Goal: Information Seeking & Learning: Learn about a topic

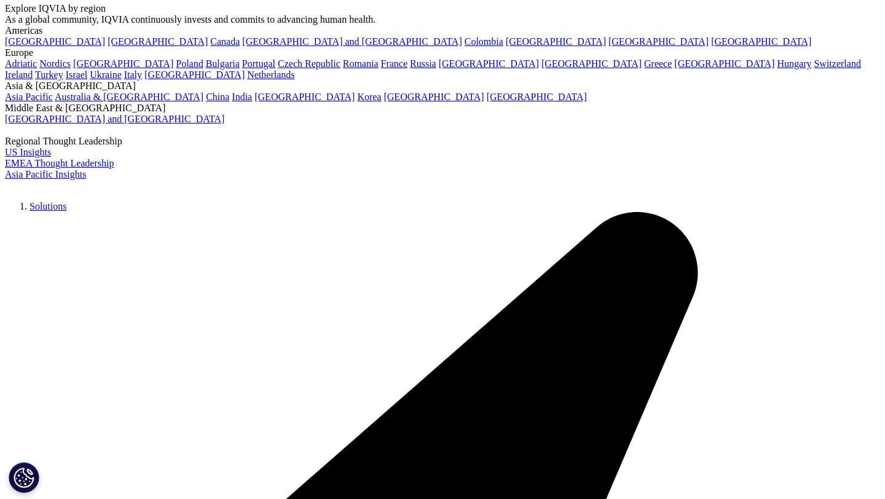
scroll to position [52, 0]
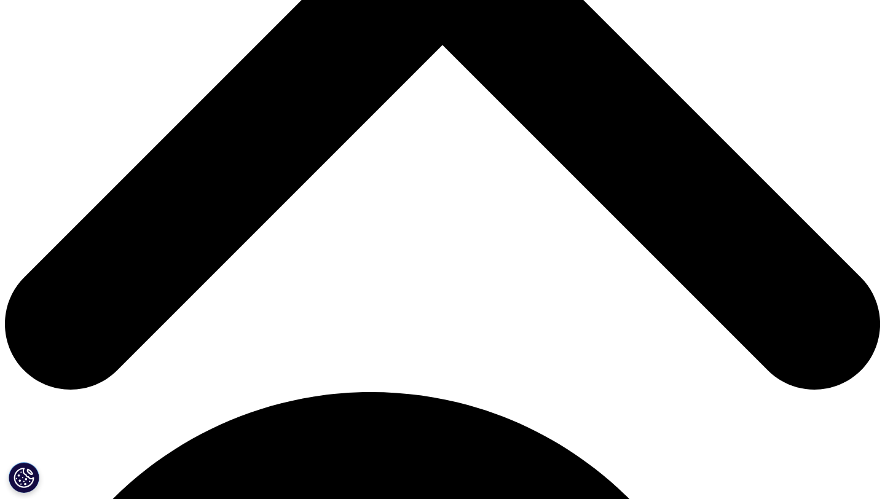
scroll to position [504, 0]
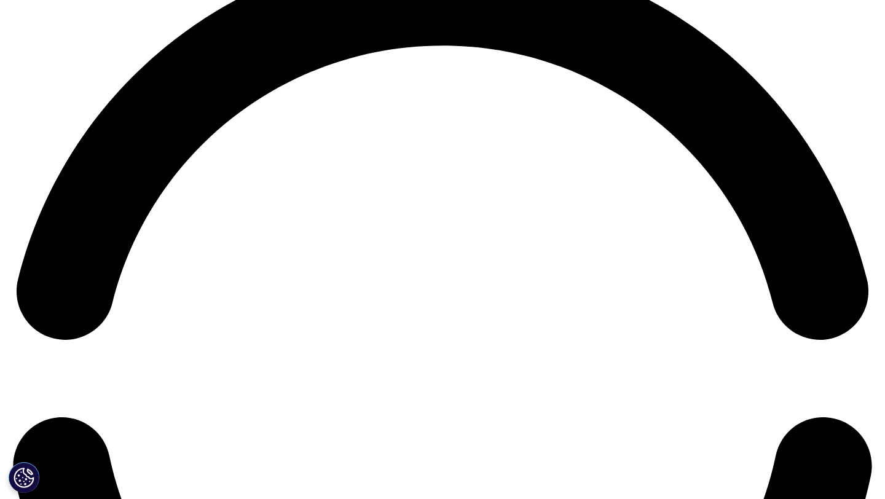
scroll to position [1767, 0]
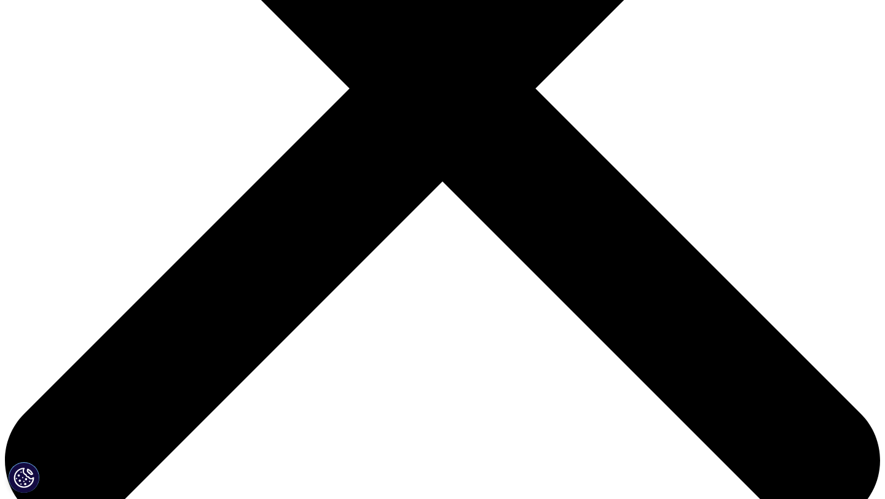
scroll to position [0, 0]
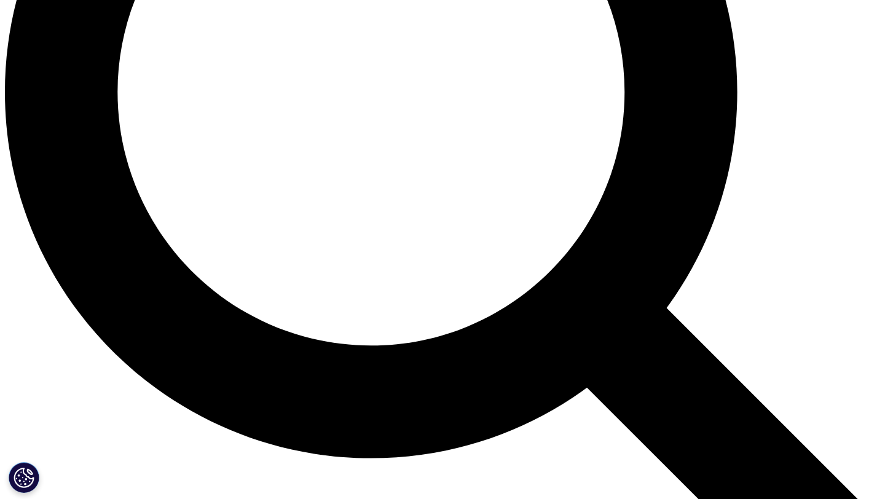
scroll to position [1166, 0]
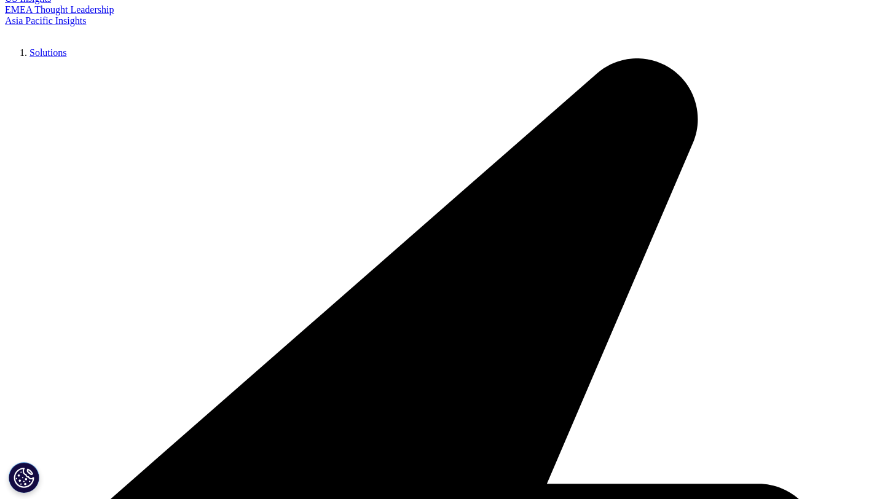
scroll to position [2828, 0]
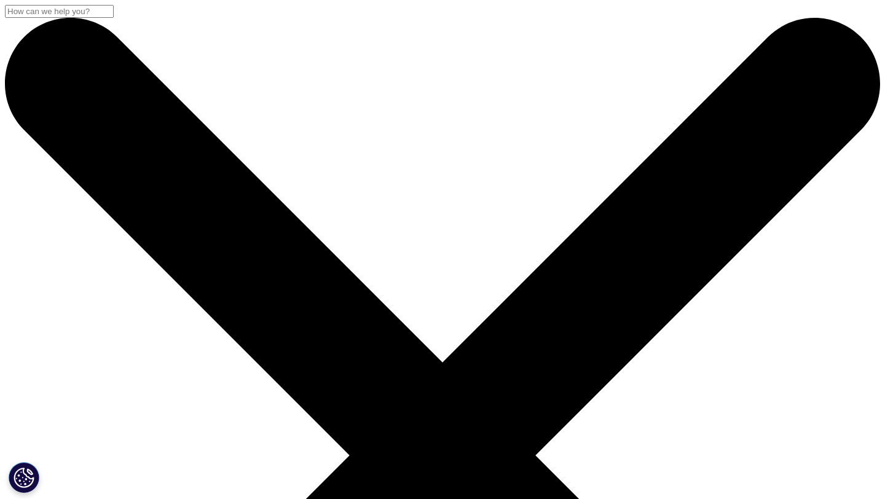
scroll to position [2121, 0]
